Goal: Navigation & Orientation: Find specific page/section

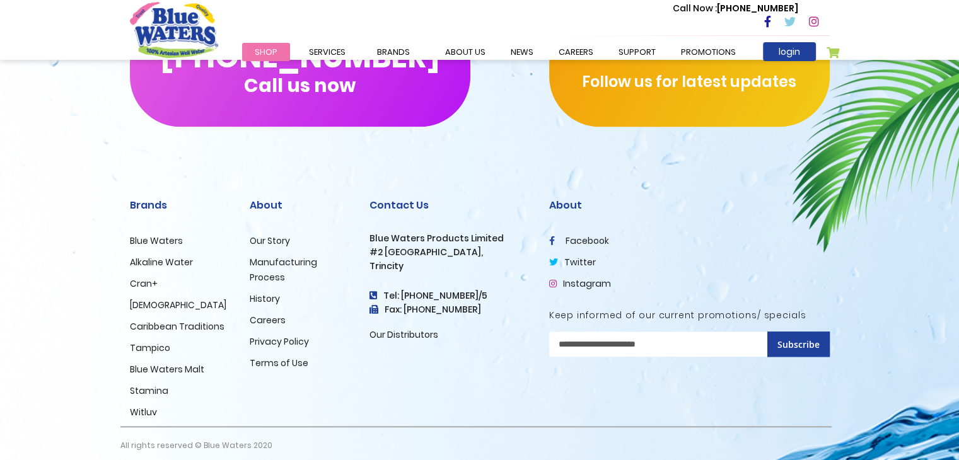
scroll to position [1287, 0]
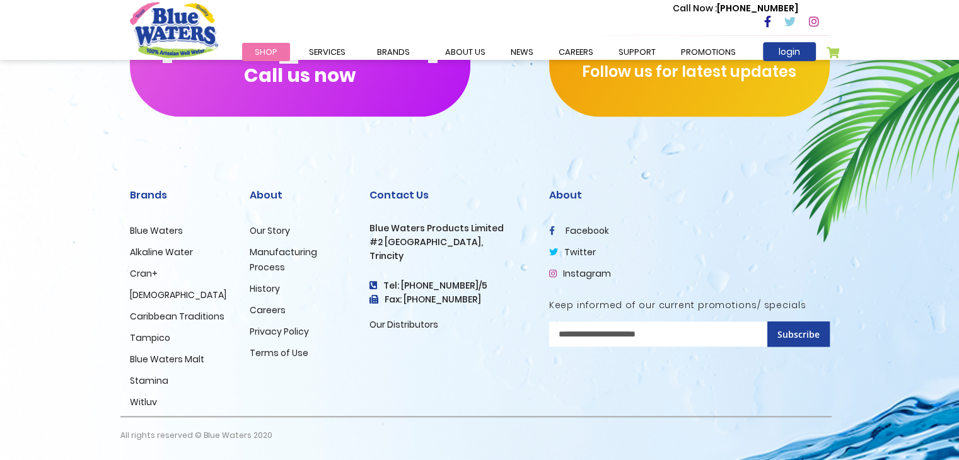
click at [144, 401] on link "Witluv" at bounding box center [143, 402] width 27 height 13
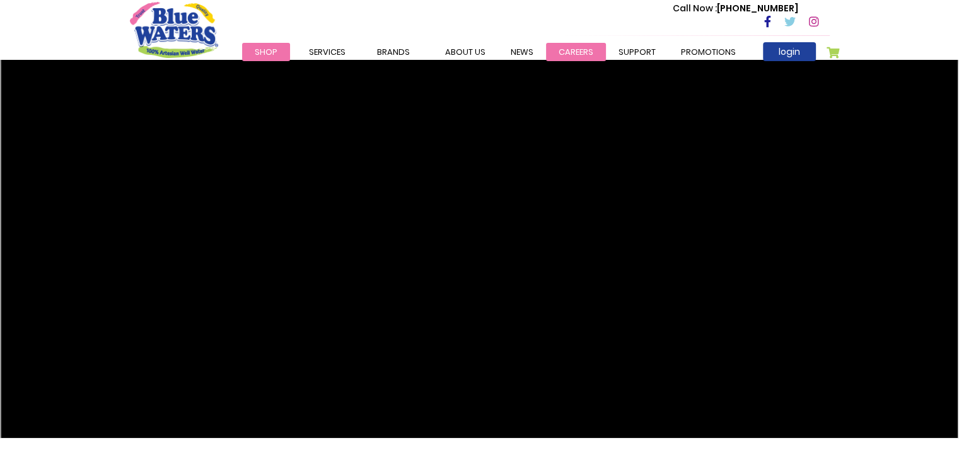
click at [563, 51] on link "careers" at bounding box center [576, 52] width 60 height 18
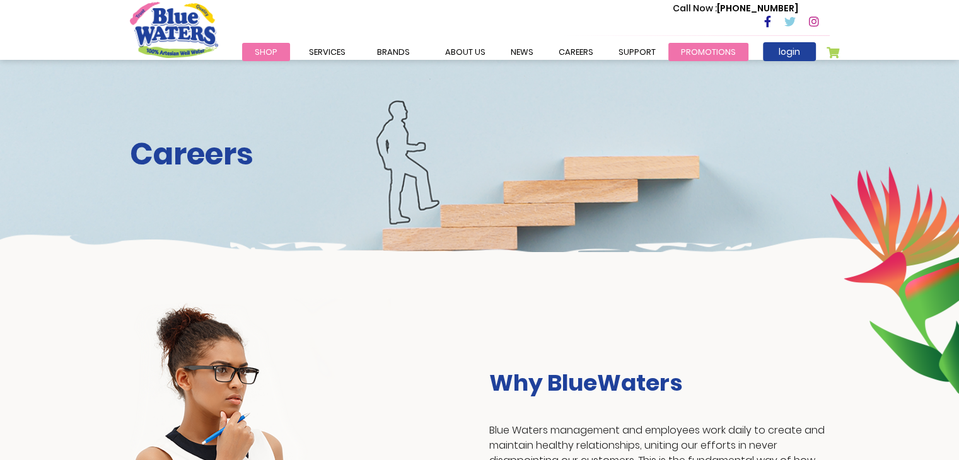
click at [709, 52] on link "Promotions" at bounding box center [709, 52] width 80 height 18
